Goal: Information Seeking & Learning: Learn about a topic

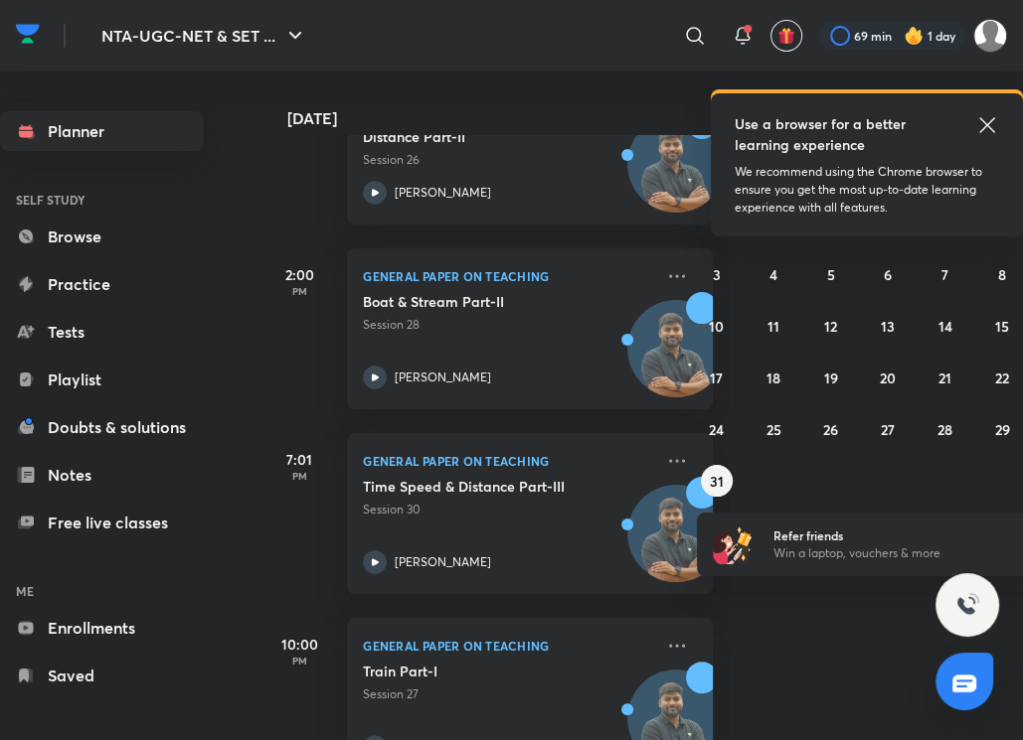
scroll to position [609, 0]
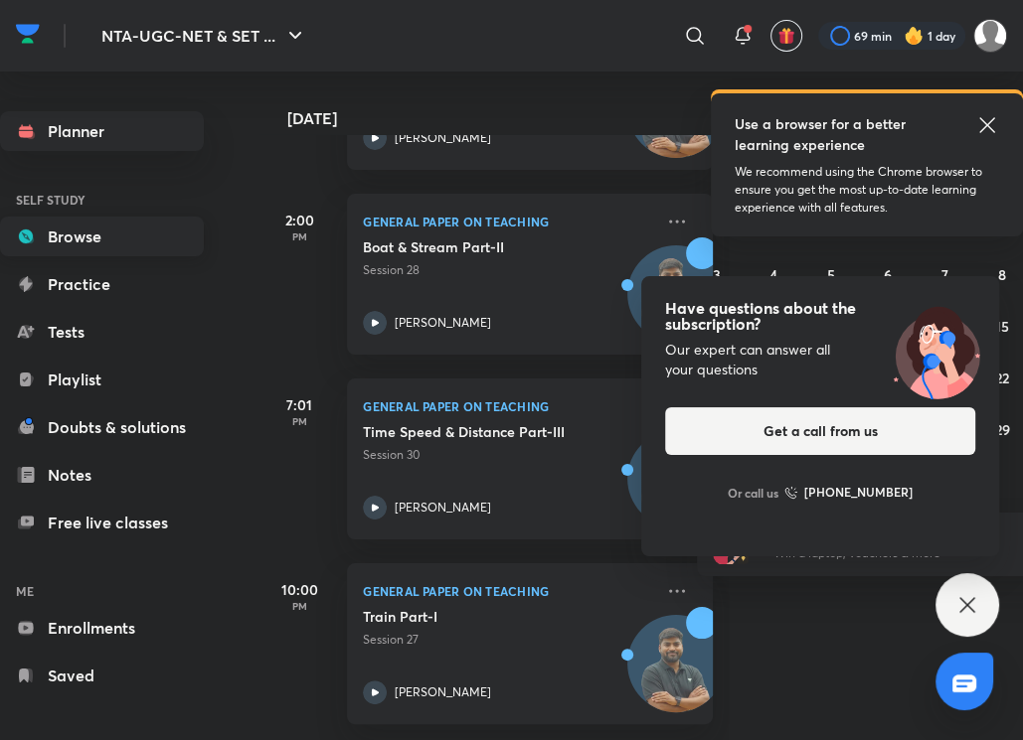
click at [149, 234] on link "Browse" at bounding box center [102, 237] width 204 height 40
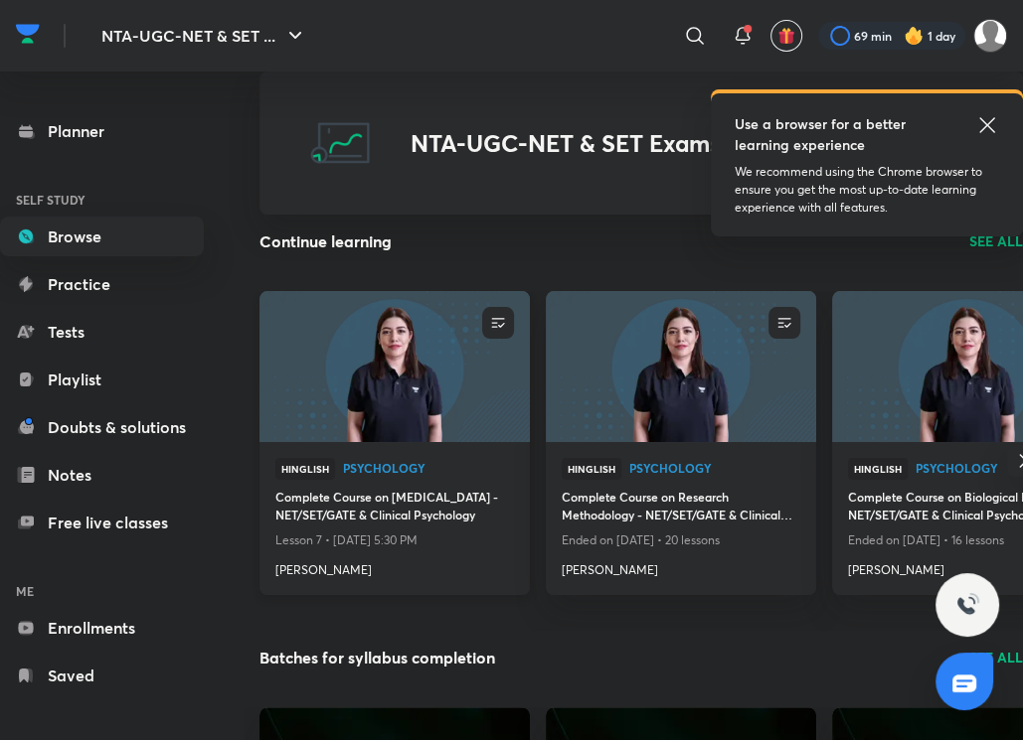
click at [458, 447] on div "Hinglish Psychology Complete Course on Psychological Testing - NET/SET/GATE & C…" at bounding box center [394, 518] width 270 height 153
click at [452, 380] on img at bounding box center [394, 366] width 275 height 154
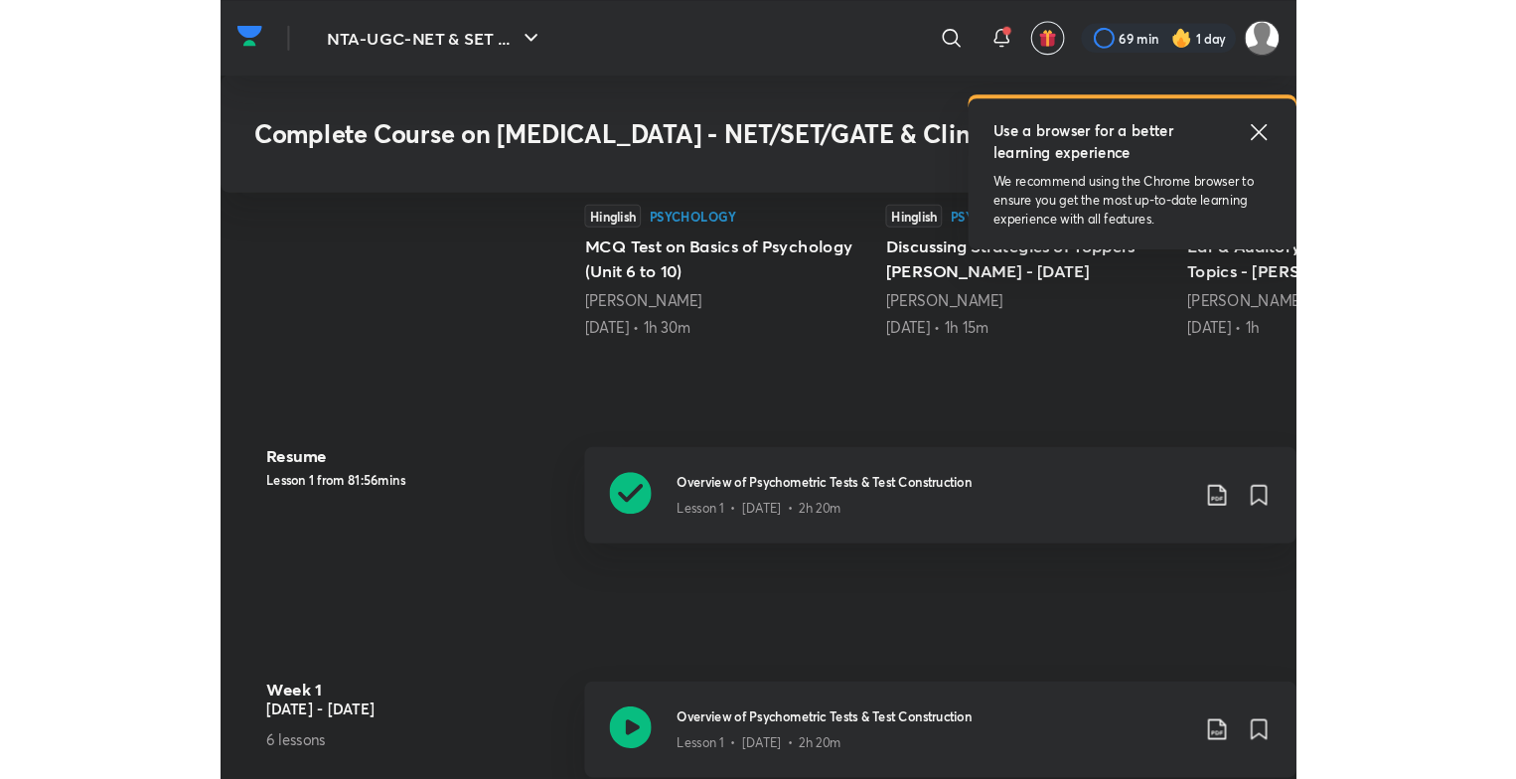
scroll to position [672, 0]
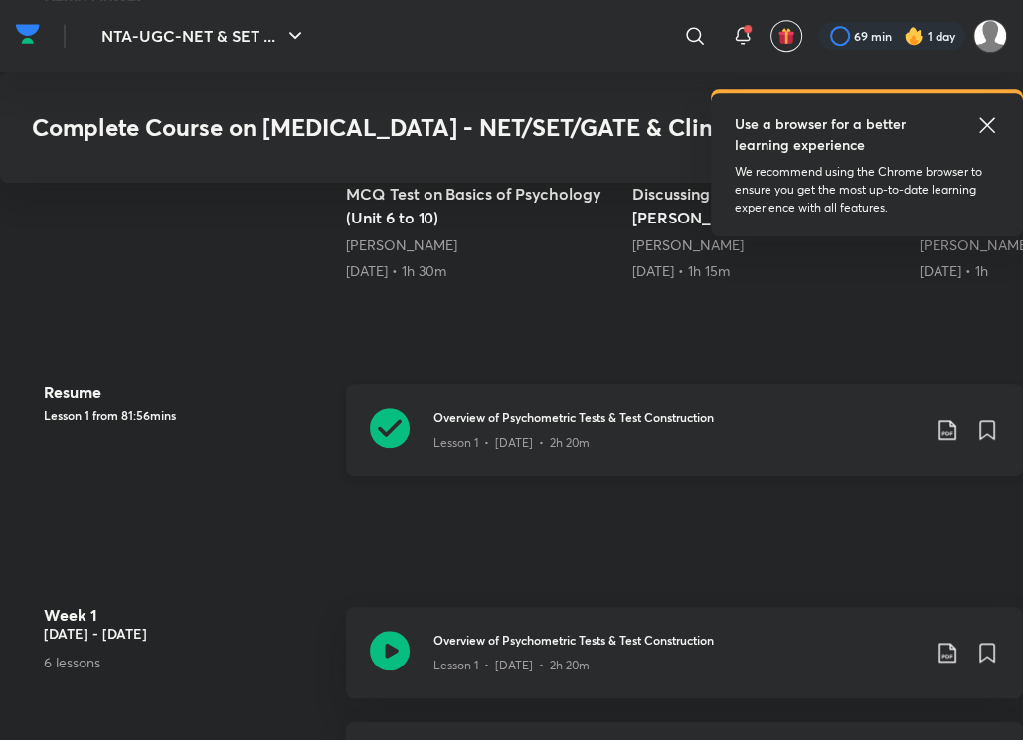
click at [488, 436] on p "Lesson 1 • [DATE] • 2h 20m" at bounding box center [511, 443] width 156 height 18
